Goal: Information Seeking & Learning: Check status

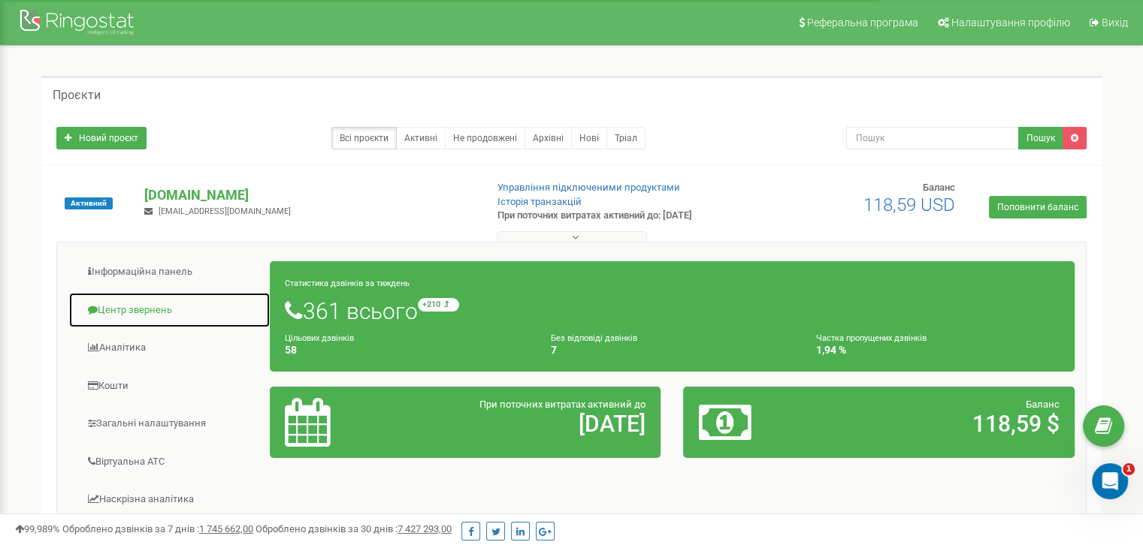
click at [129, 306] on link "Центр звернень" at bounding box center [169, 310] width 202 height 37
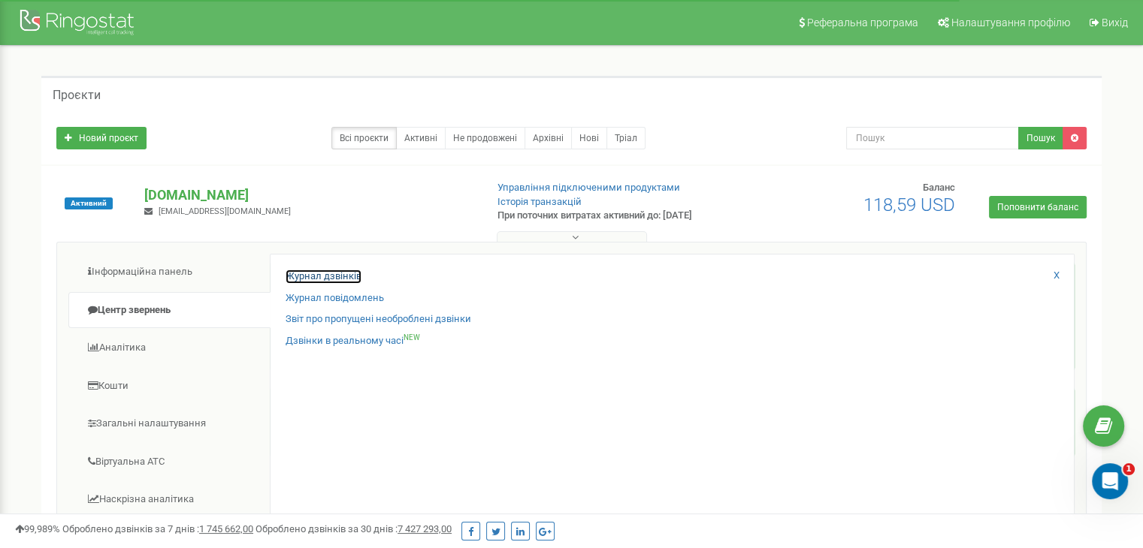
click at [297, 277] on link "Журнал дзвінків" at bounding box center [324, 277] width 76 height 14
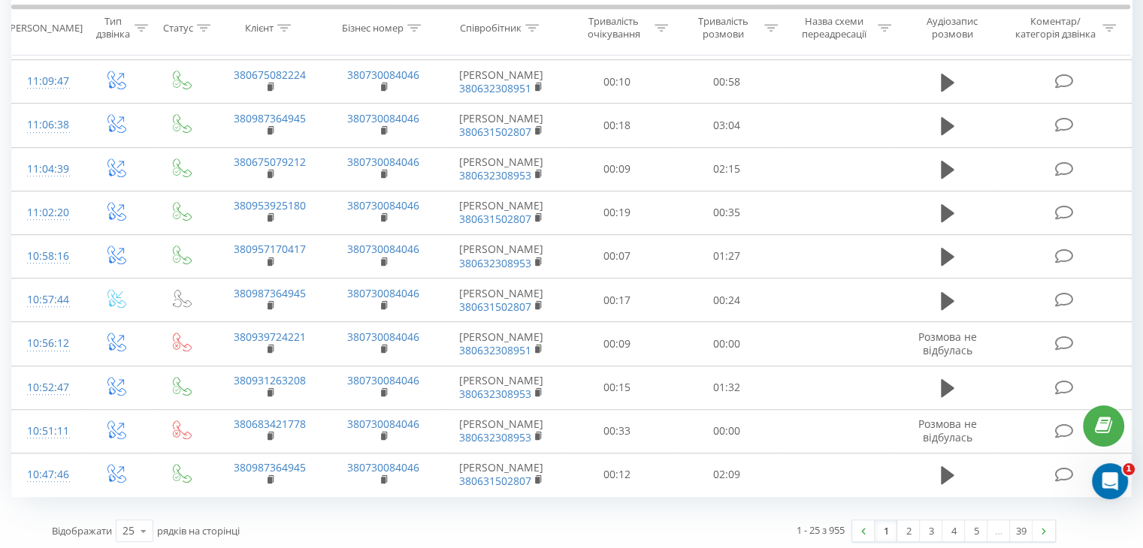
scroll to position [821, 0]
click at [140, 523] on icon at bounding box center [143, 530] width 23 height 29
click at [143, 504] on div "100" at bounding box center [134, 509] width 36 height 22
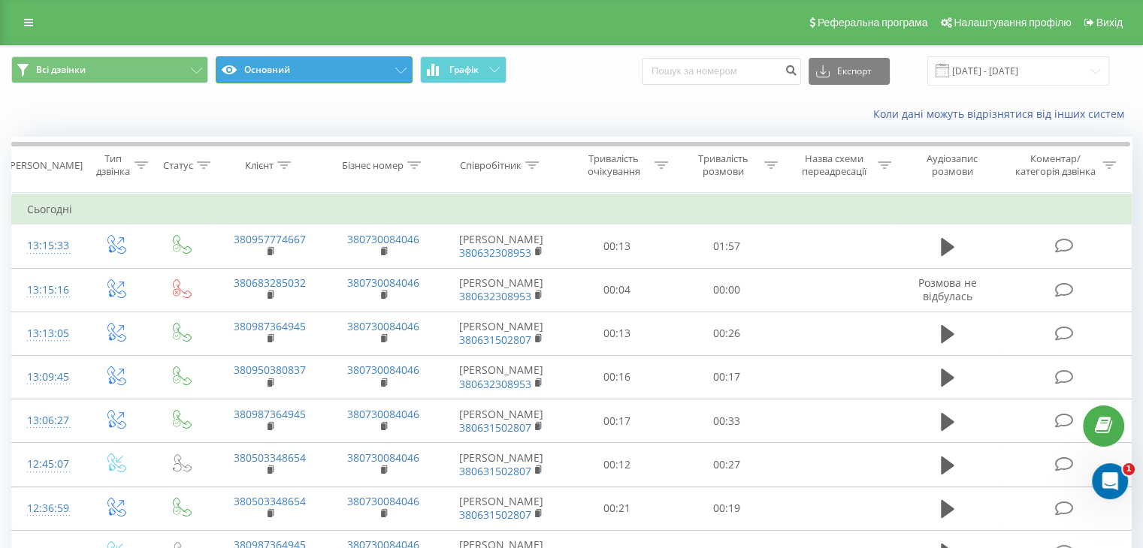
click at [371, 70] on button "Основний" at bounding box center [314, 69] width 197 height 27
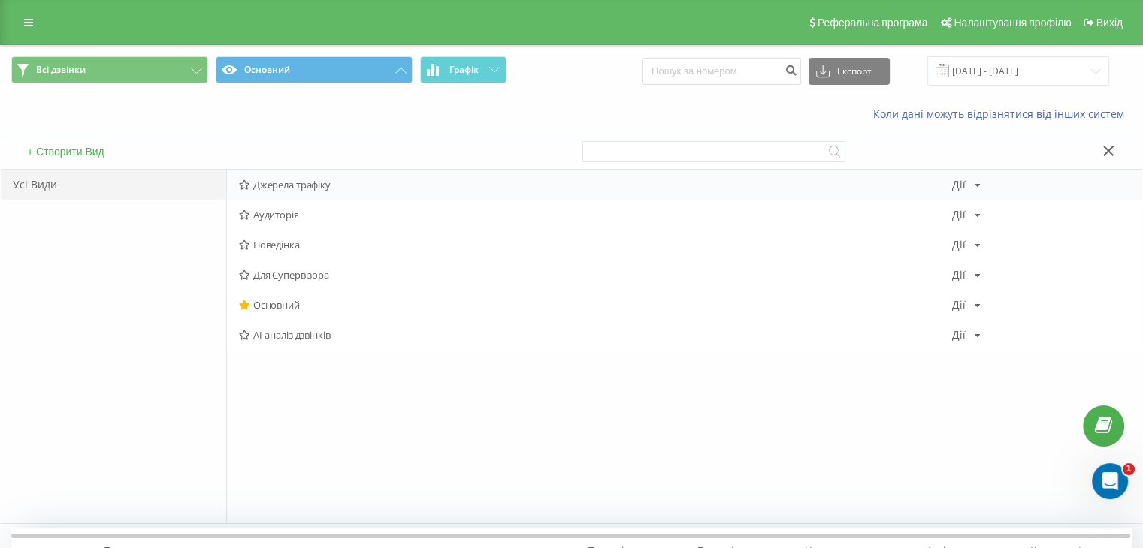
click at [246, 183] on icon at bounding box center [244, 185] width 11 height 10
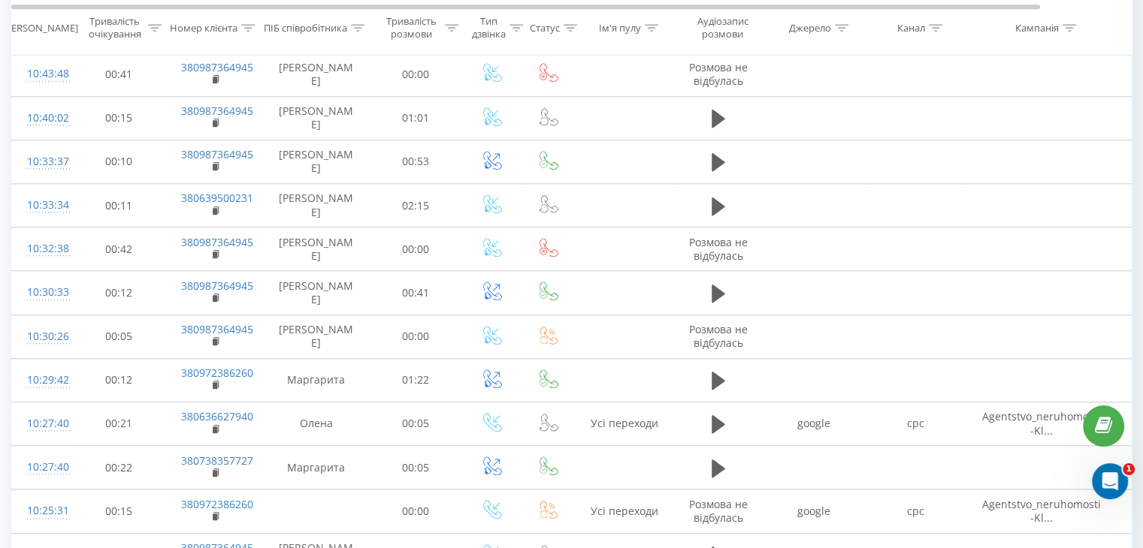
scroll to position [1653, 0]
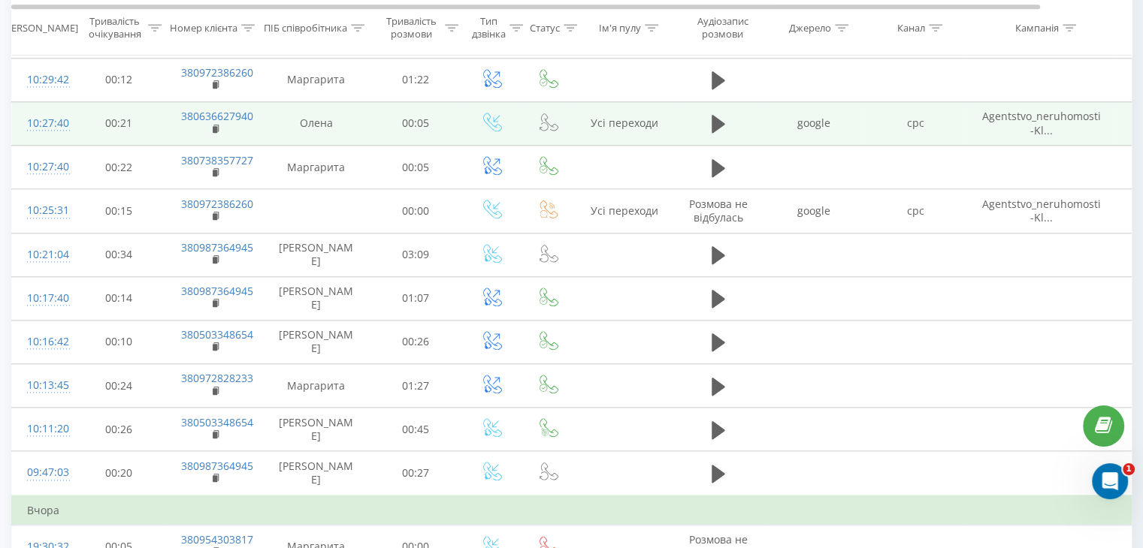
click at [1047, 113] on span "Agentstvo_neruhomosti-Kl..." at bounding box center [1041, 123] width 119 height 28
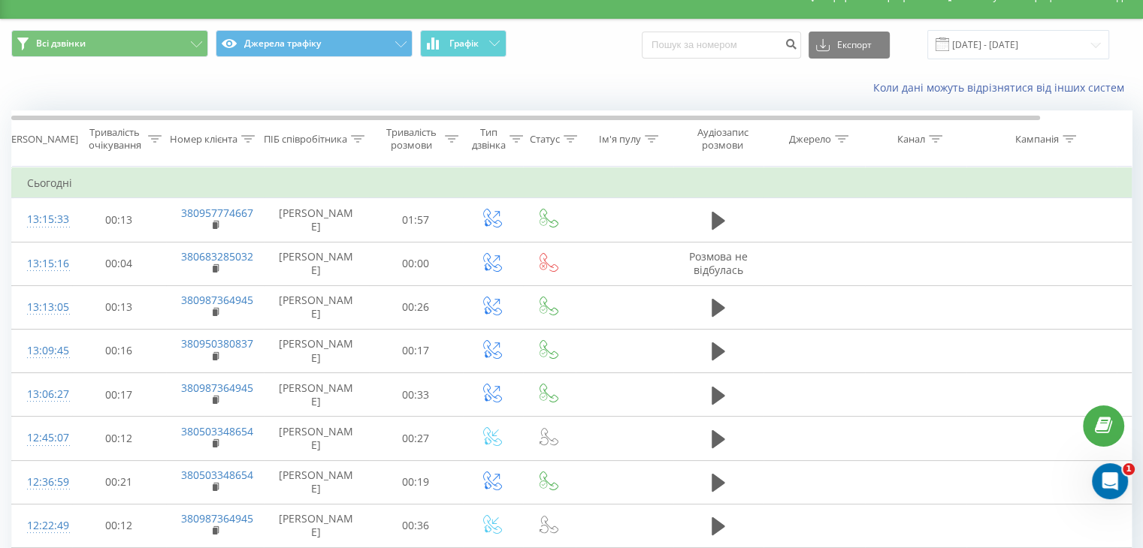
scroll to position [0, 0]
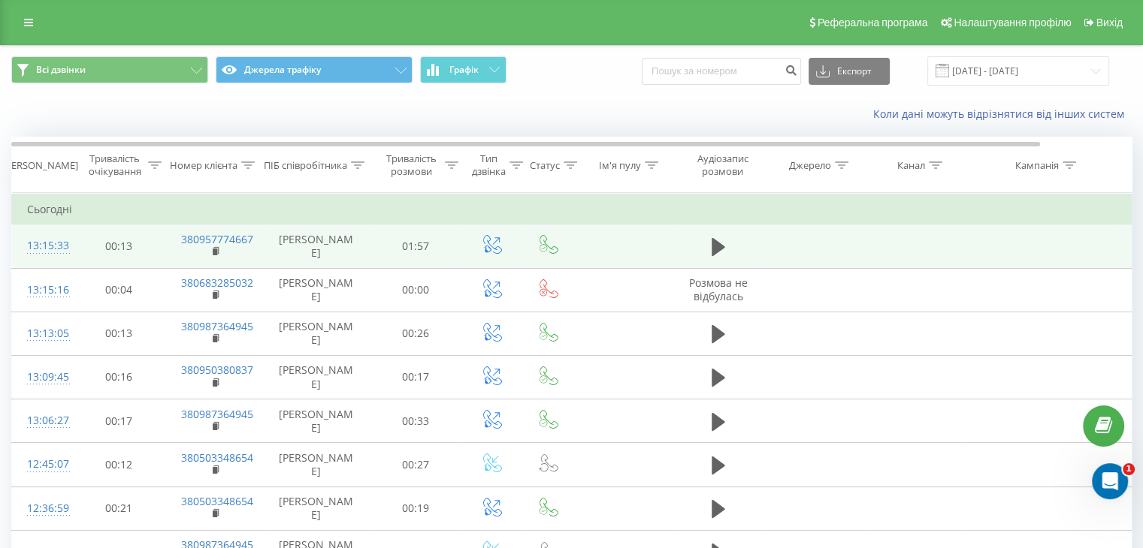
click at [929, 257] on td at bounding box center [915, 247] width 101 height 44
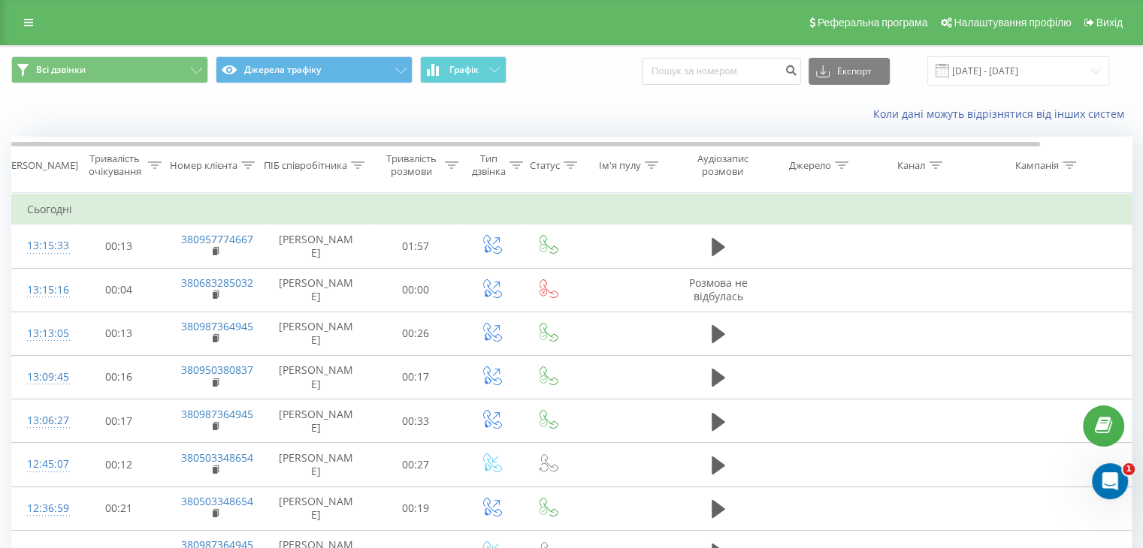
click at [924, 210] on td "Сьогодні" at bounding box center [620, 210] width 1217 height 30
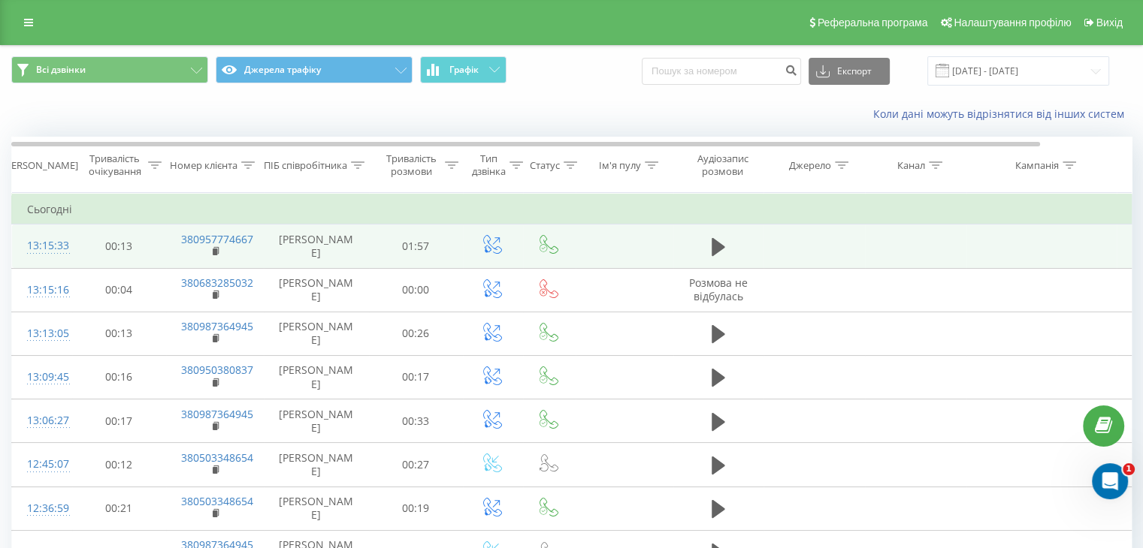
click at [962, 234] on td at bounding box center [915, 247] width 101 height 44
